Goal: Task Accomplishment & Management: Use online tool/utility

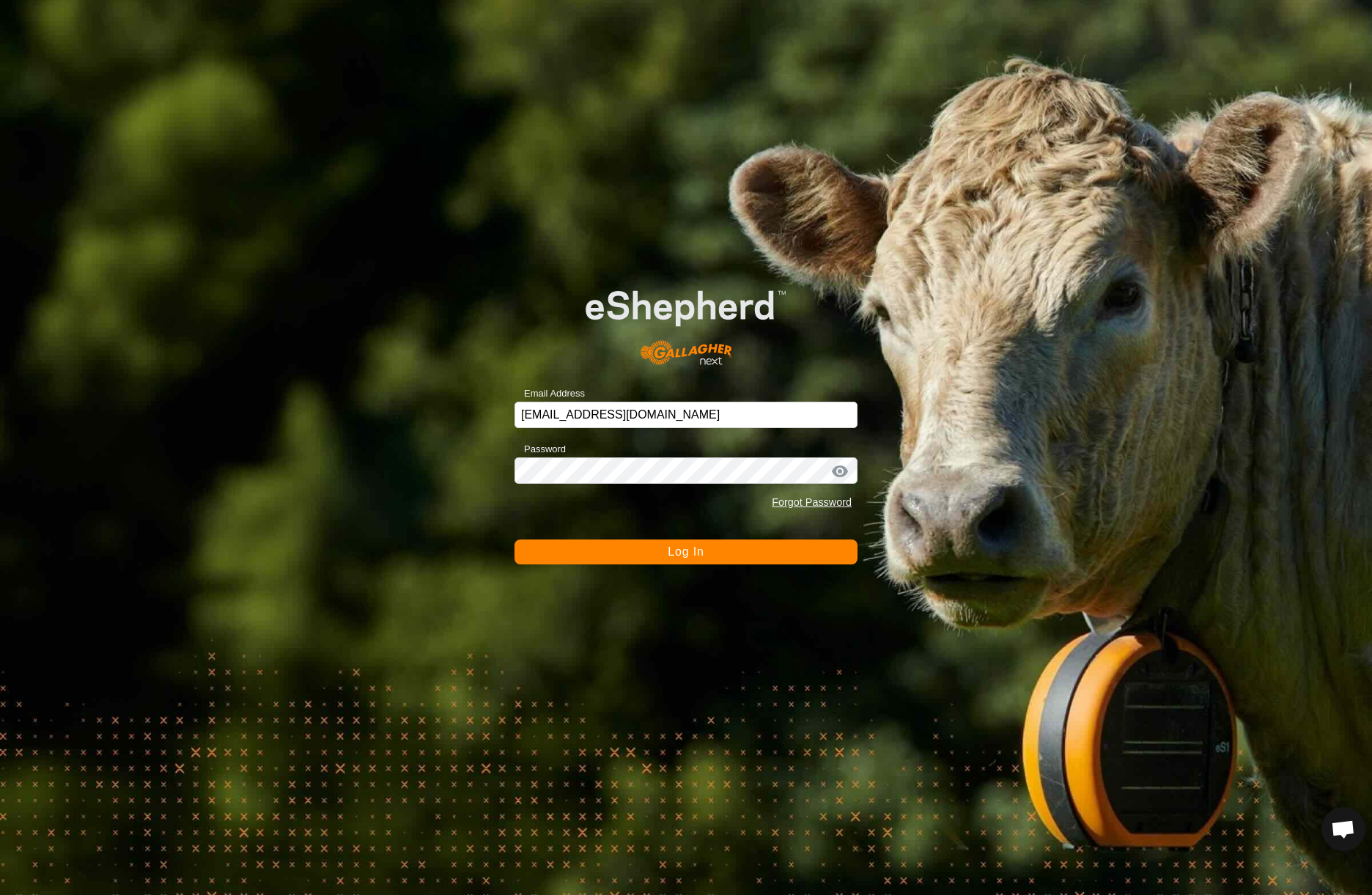
drag, startPoint x: 0, startPoint y: 0, endPoint x: 681, endPoint y: 553, distance: 877.3
click at [681, 553] on span "Log In" at bounding box center [686, 551] width 36 height 13
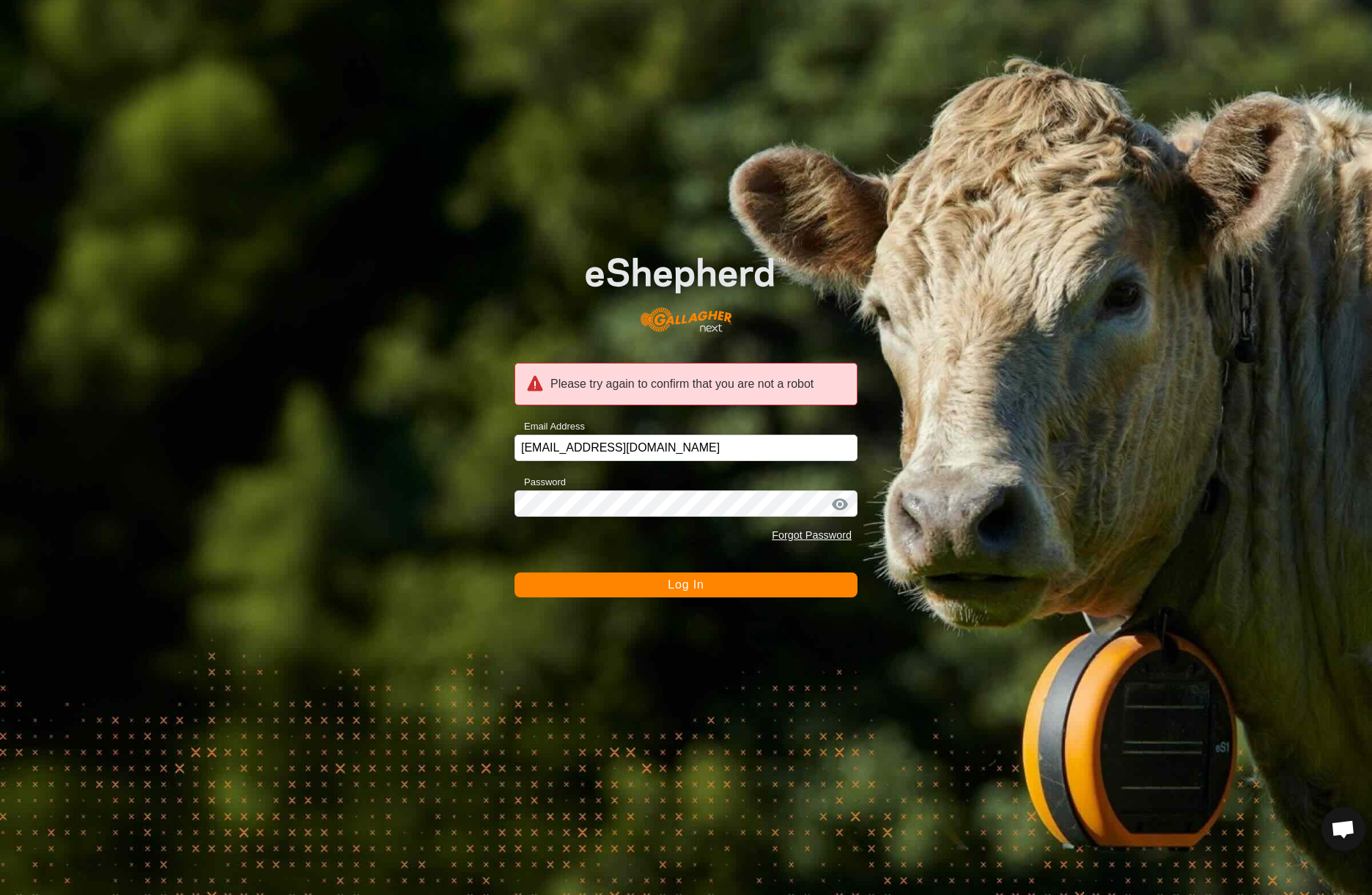
click at [665, 577] on button "Log In" at bounding box center [686, 585] width 343 height 25
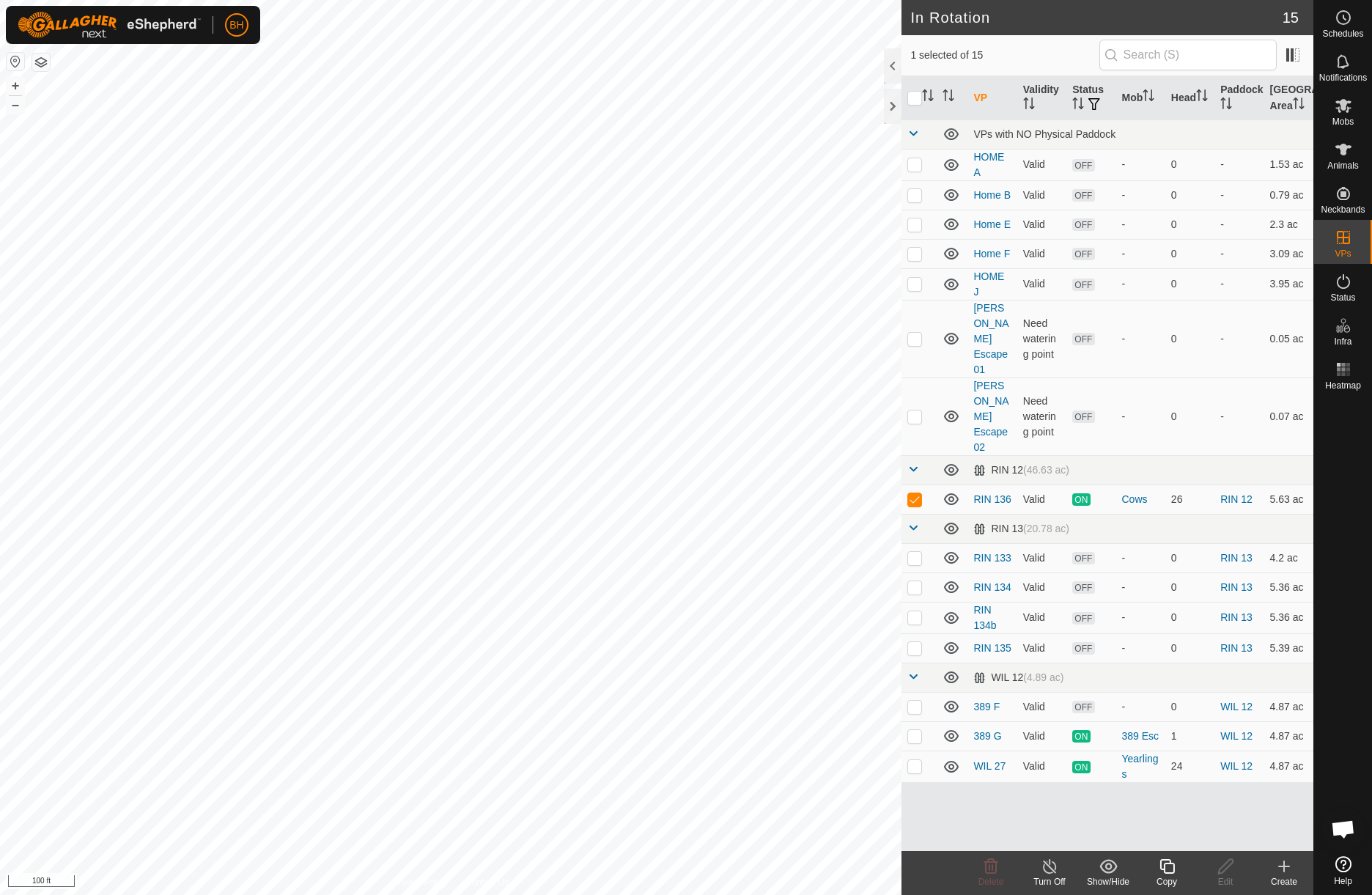
click at [1170, 869] on icon at bounding box center [1167, 866] width 18 height 18
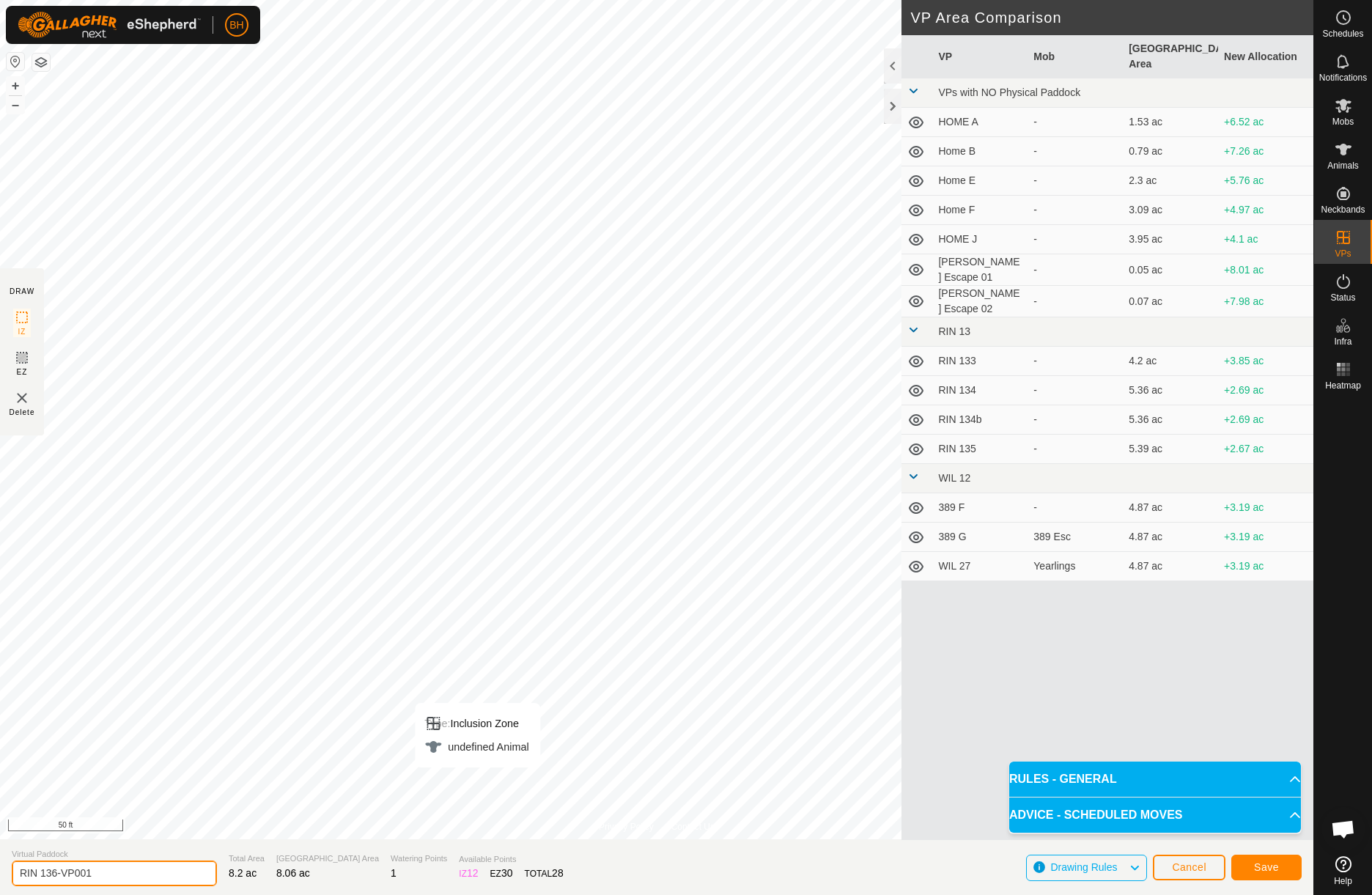
drag, startPoint x: 93, startPoint y: 877, endPoint x: 54, endPoint y: 887, distance: 40.3
click at [54, 887] on section "Virtual Paddock RIN 136-VP001 Total Area 8.2 ac Grazing Area 8.06 ac Watering P…" at bounding box center [657, 867] width 1314 height 56
type input "RIN 137"
click at [1293, 862] on button "Save" at bounding box center [1267, 868] width 70 height 26
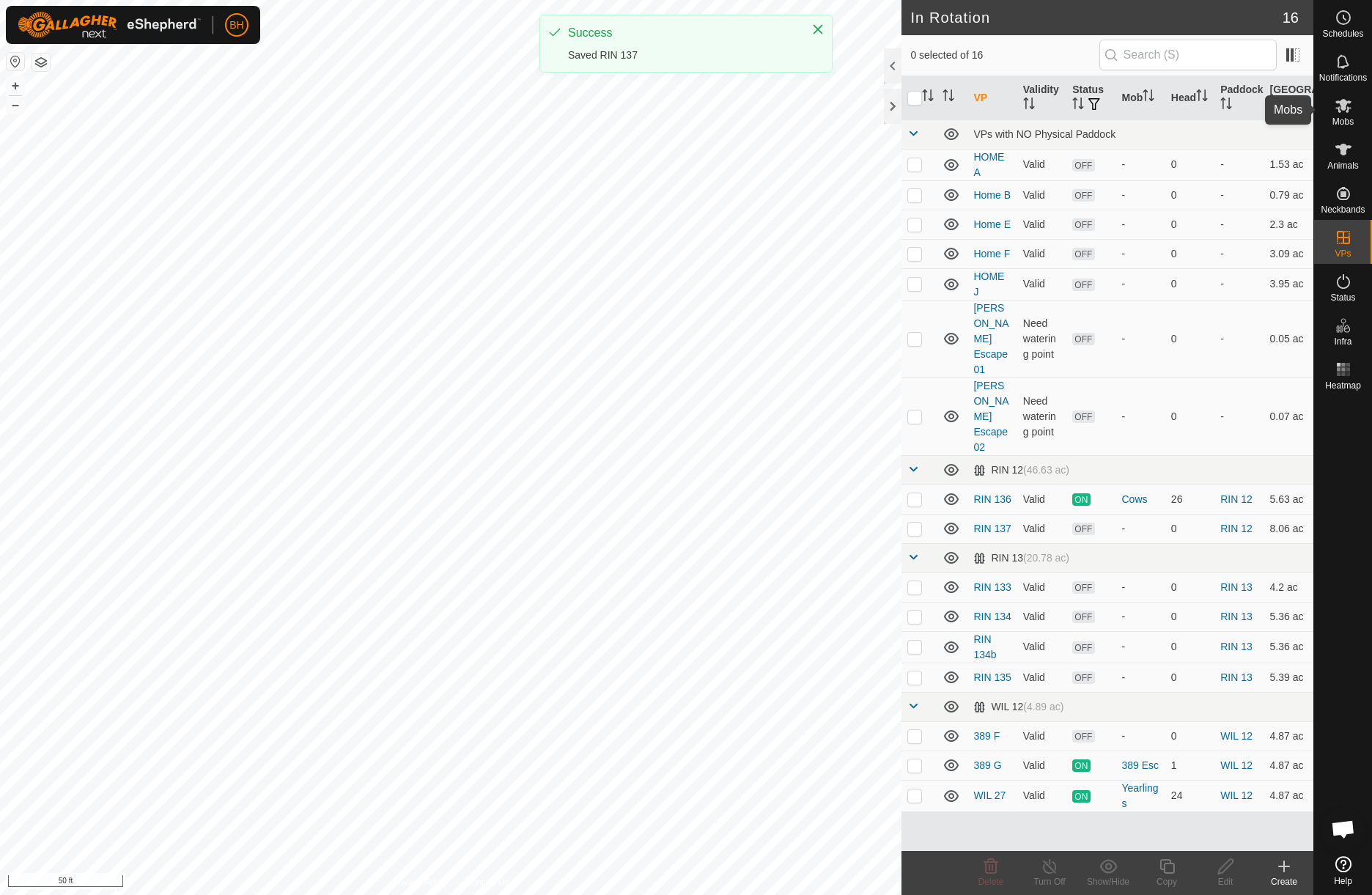
click at [1348, 121] on span "Mobs" at bounding box center [1343, 122] width 21 height 9
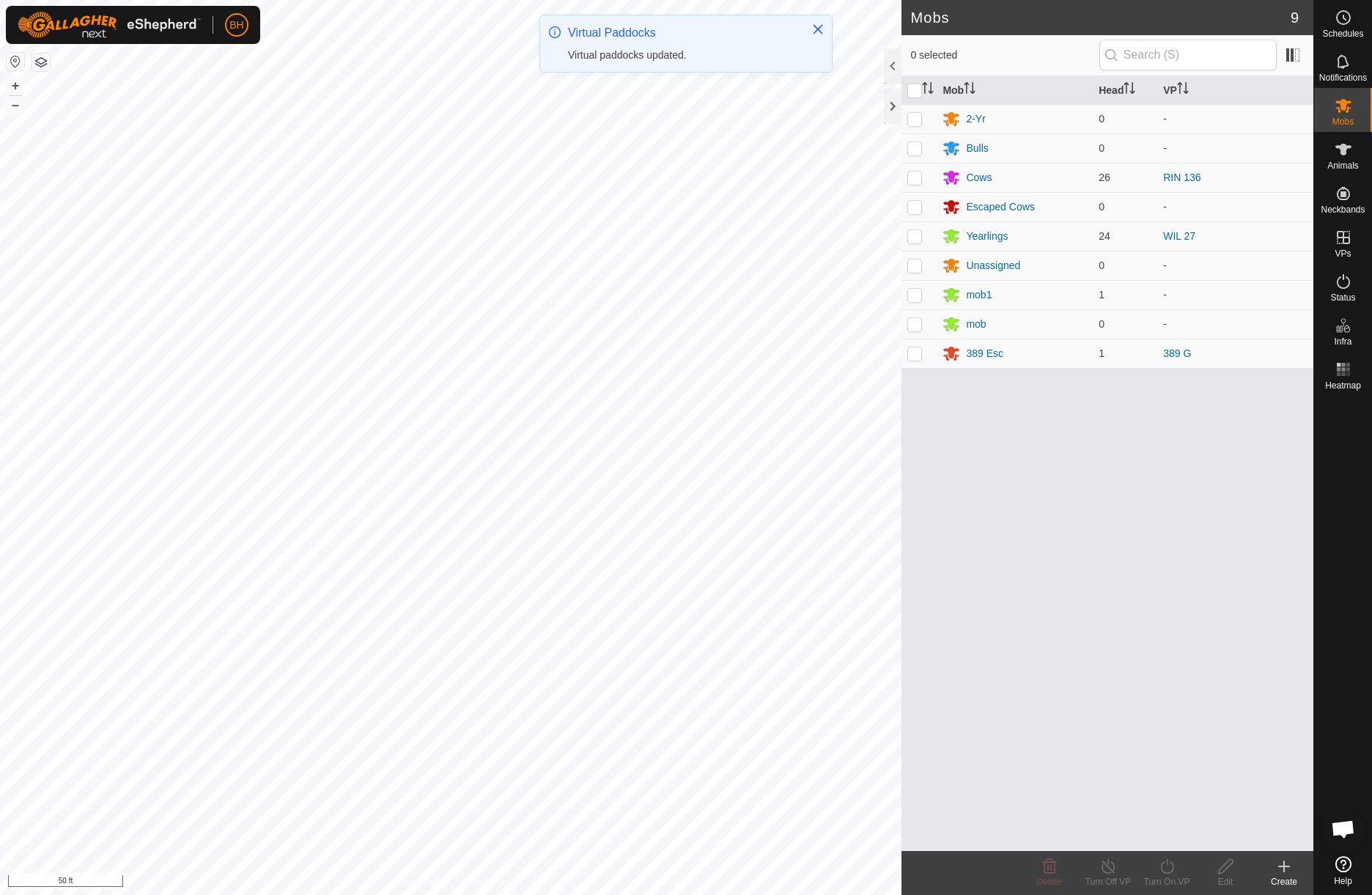
click at [918, 183] on p-checkbox at bounding box center [914, 177] width 15 height 12
checkbox input "true"
click at [1170, 876] on div "Turn On VP" at bounding box center [1167, 881] width 58 height 13
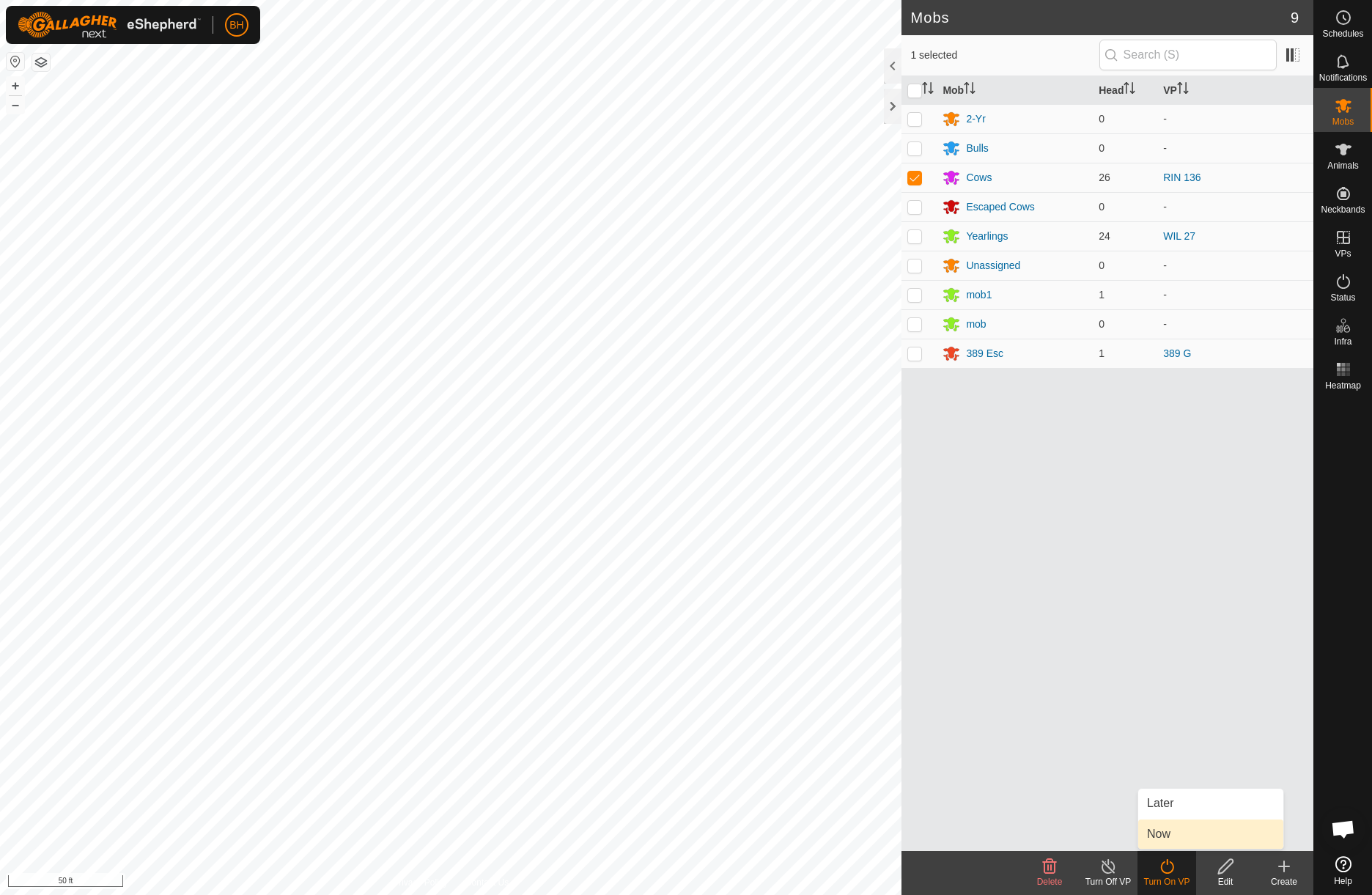
click at [1181, 832] on link "Now" at bounding box center [1211, 834] width 145 height 29
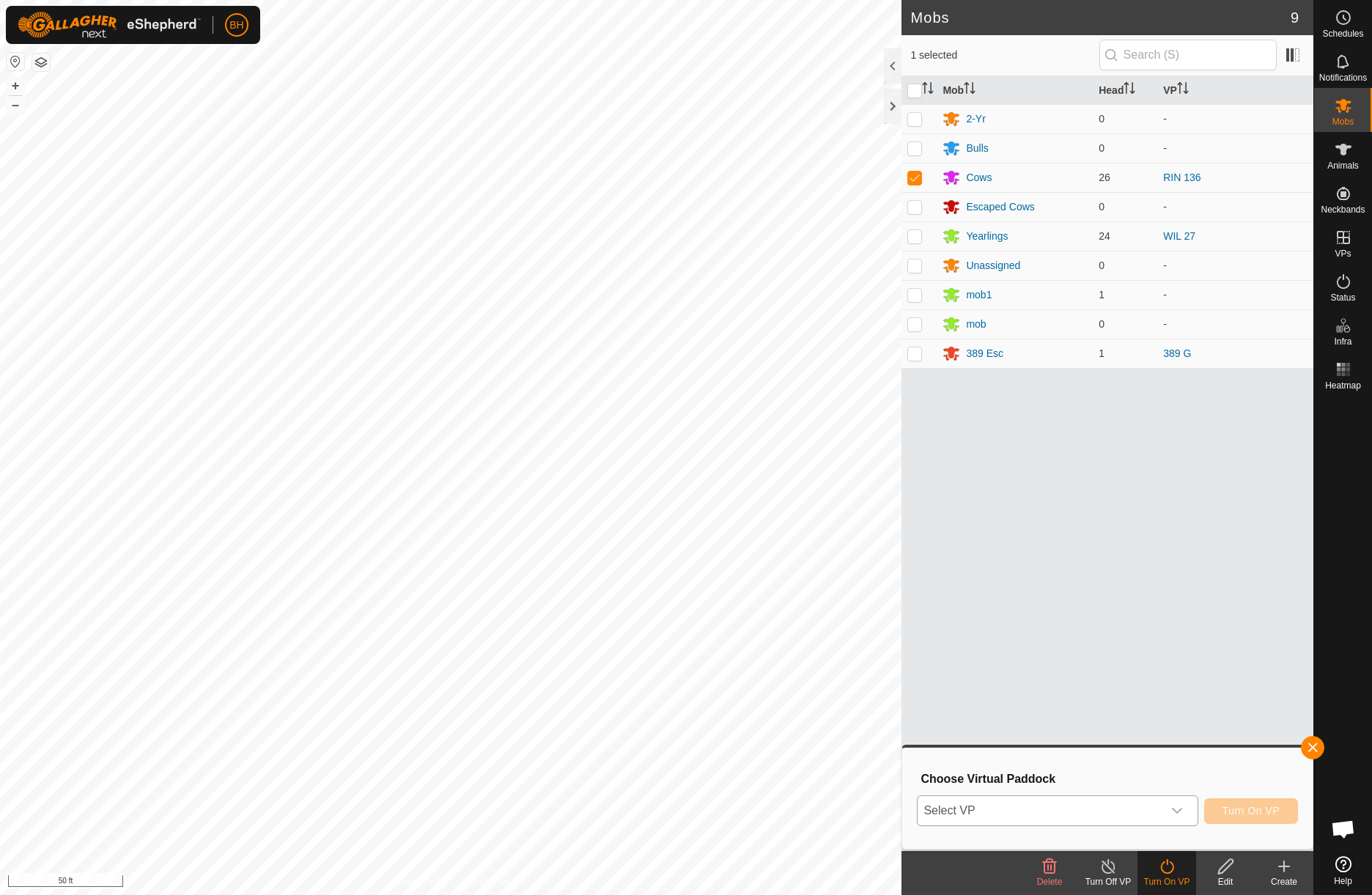
click at [1157, 818] on span "Select VP" at bounding box center [1039, 810] width 244 height 29
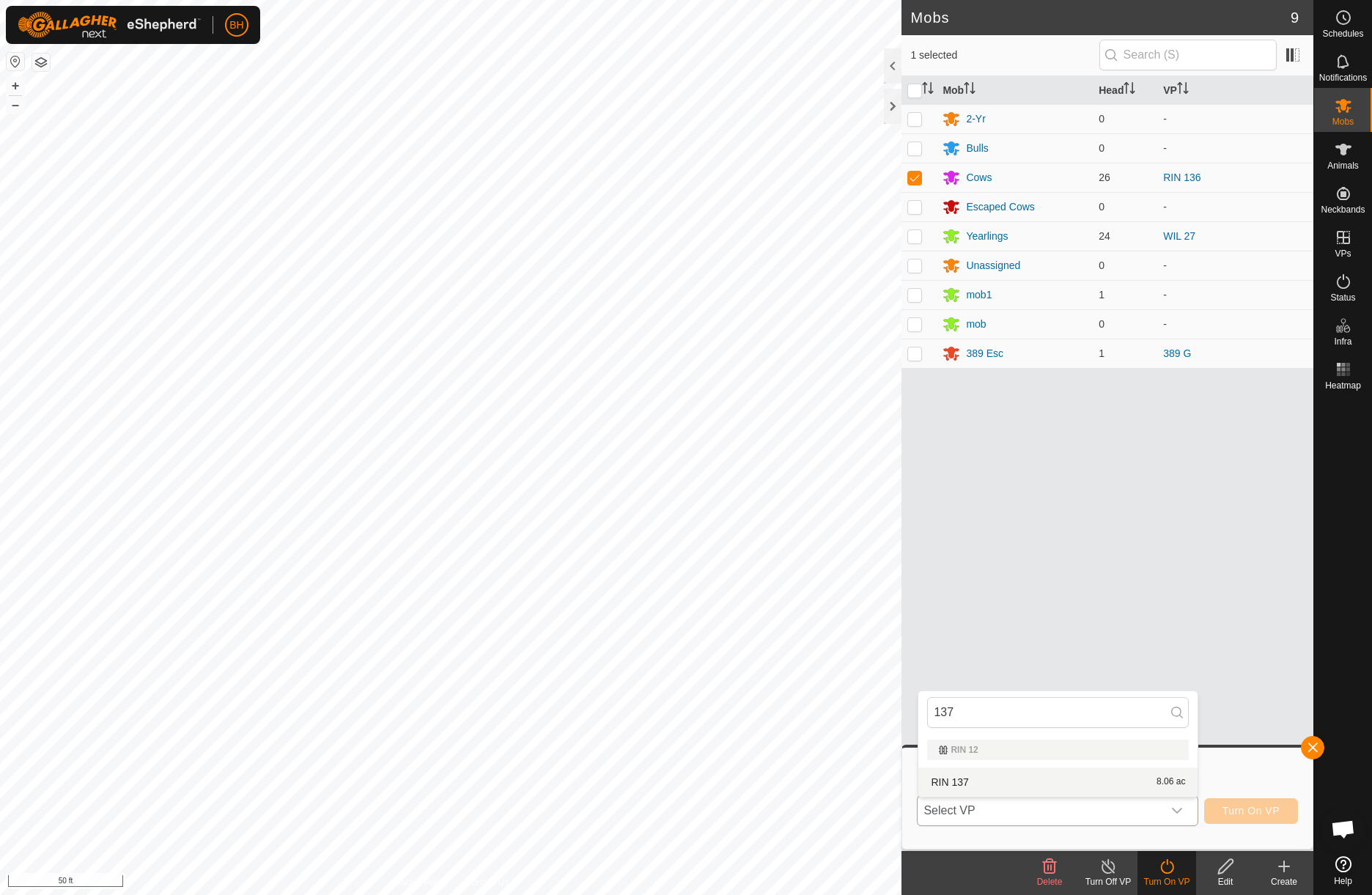
type input "137"
click at [989, 785] on li "RIN 137 8.06 ac" at bounding box center [1058, 782] width 280 height 29
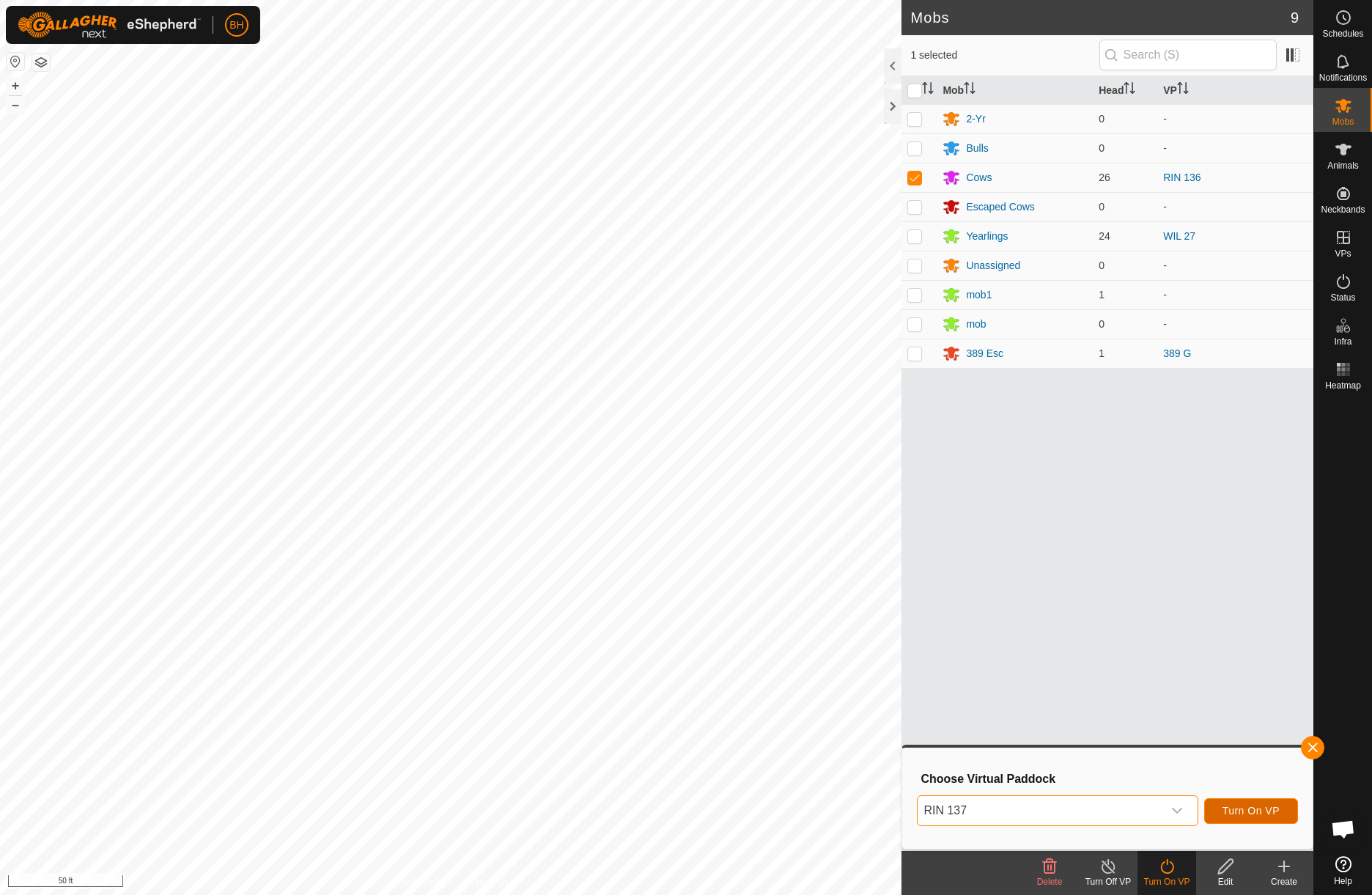
click at [1271, 808] on span "Turn On VP" at bounding box center [1251, 811] width 57 height 12
